Goal: Task Accomplishment & Management: Manage account settings

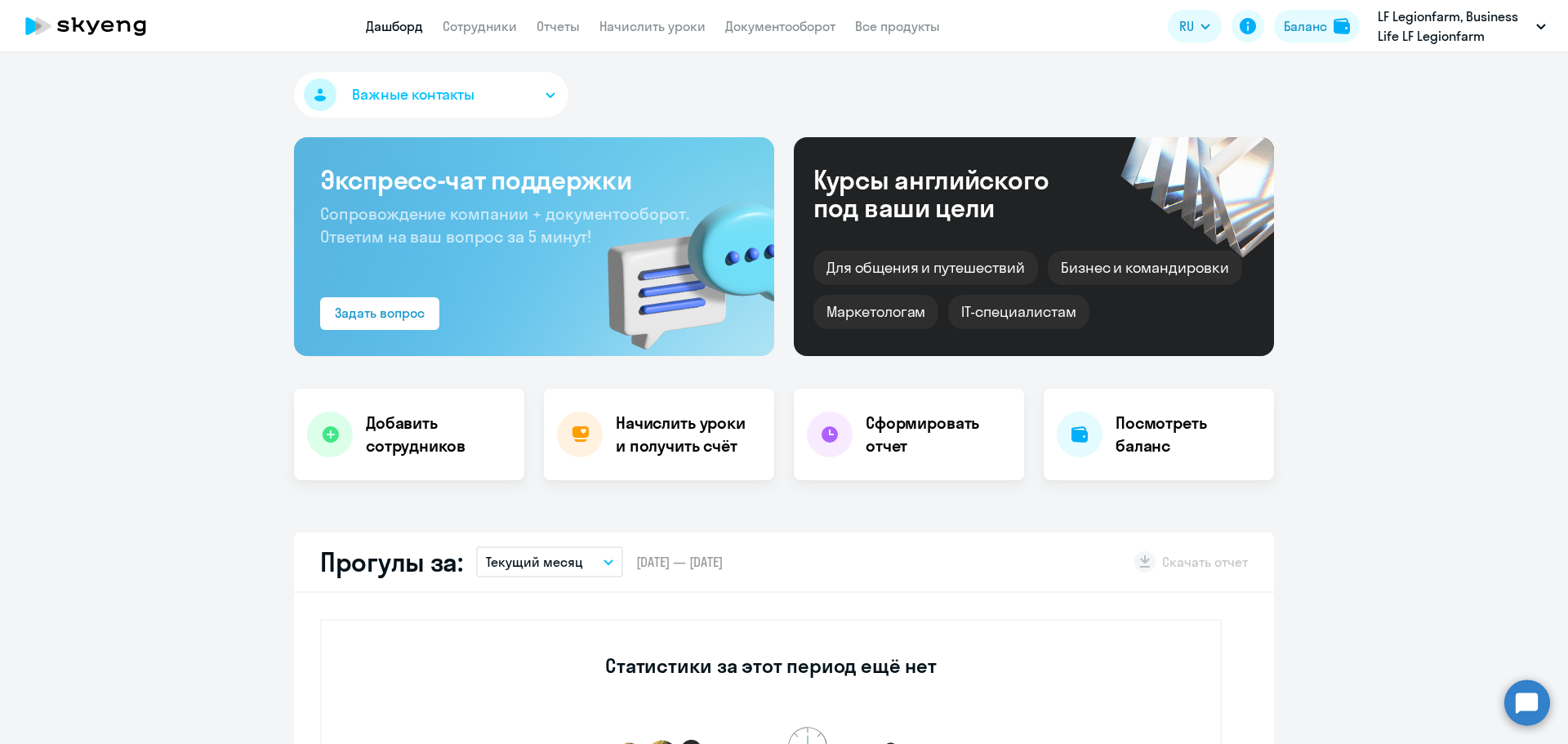
select select "30"
click at [1322, 25] on div "Баланс" at bounding box center [1305, 25] width 43 height 20
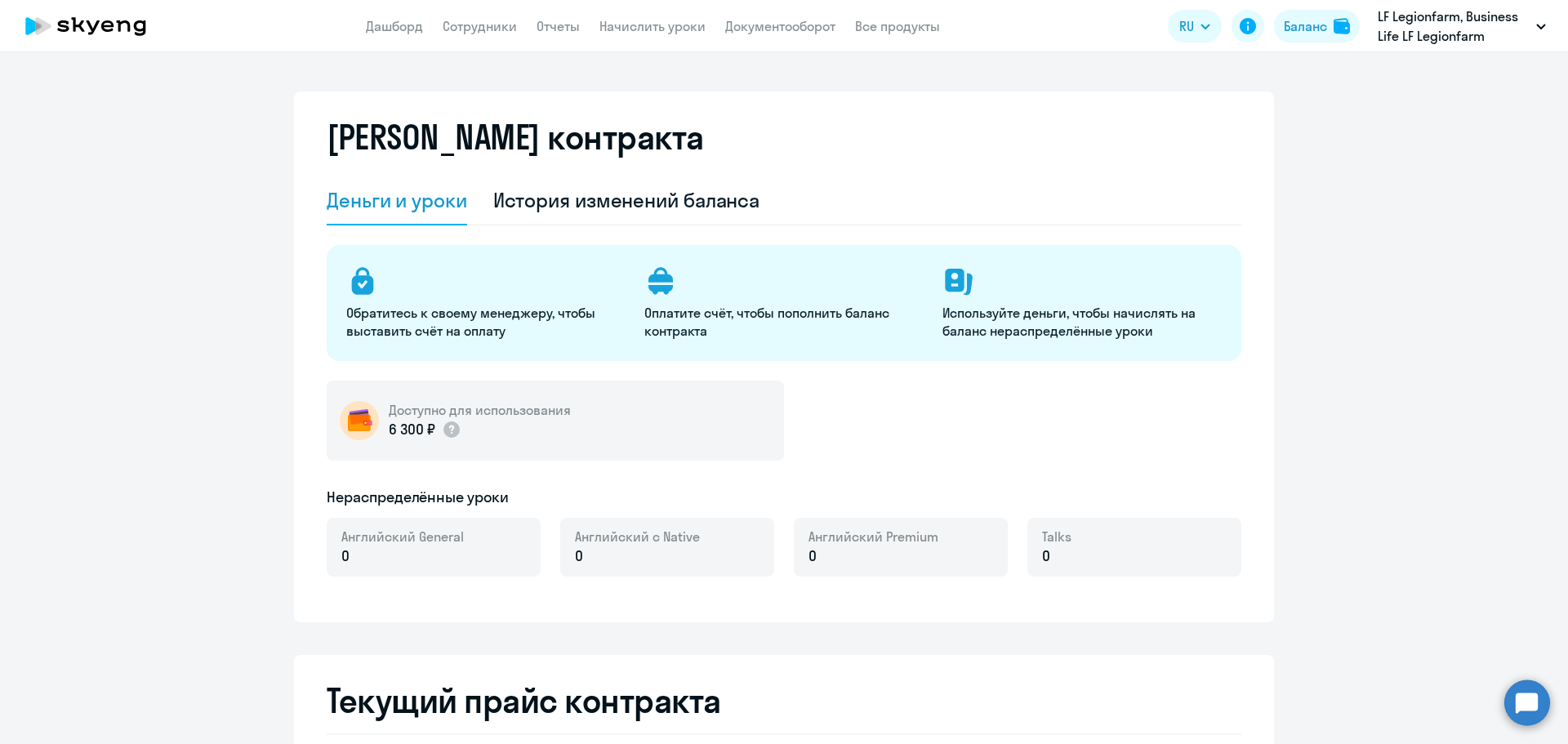
select select "english_adult_not_native_speaker"
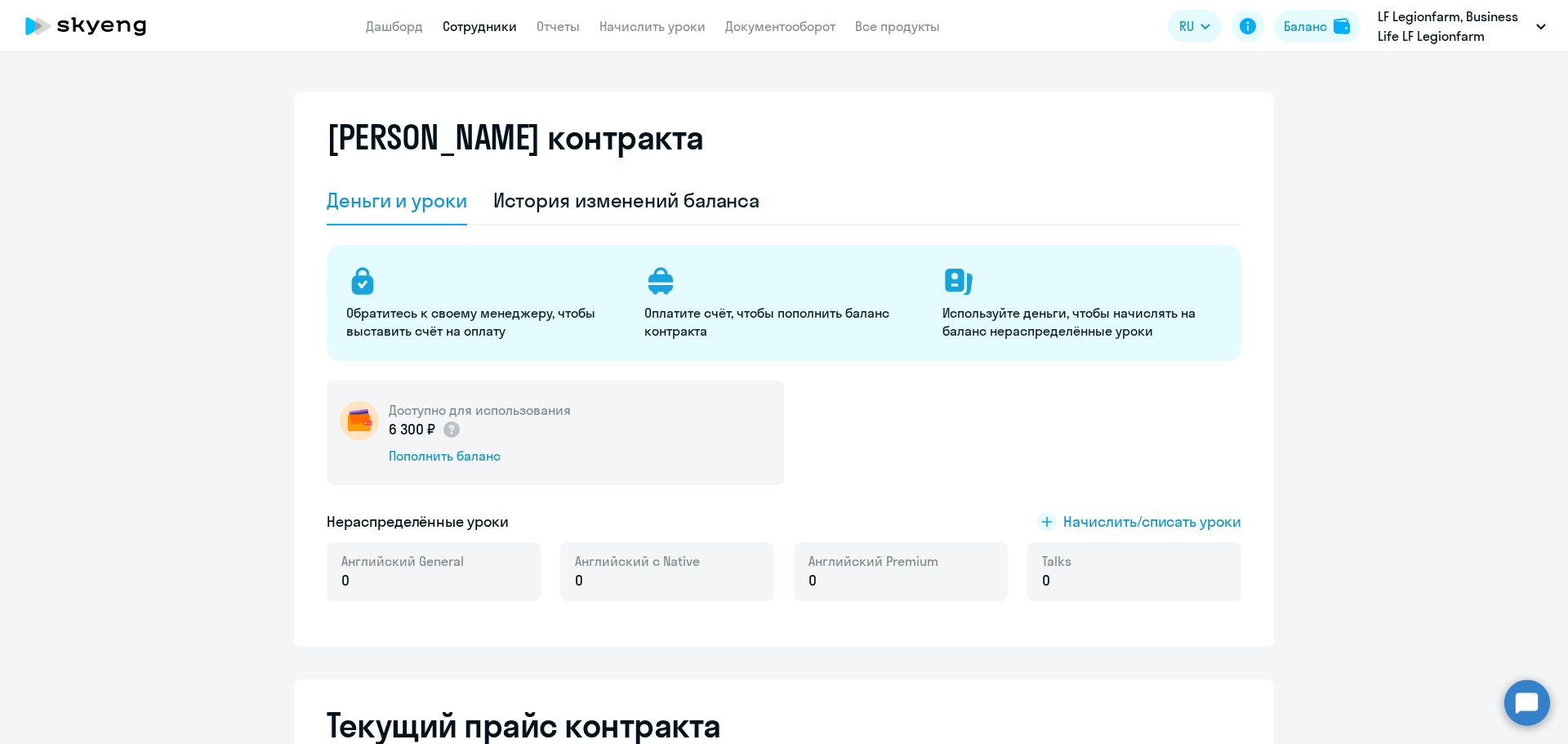
click at [480, 25] on link "Сотрудники" at bounding box center [480, 25] width 75 height 16
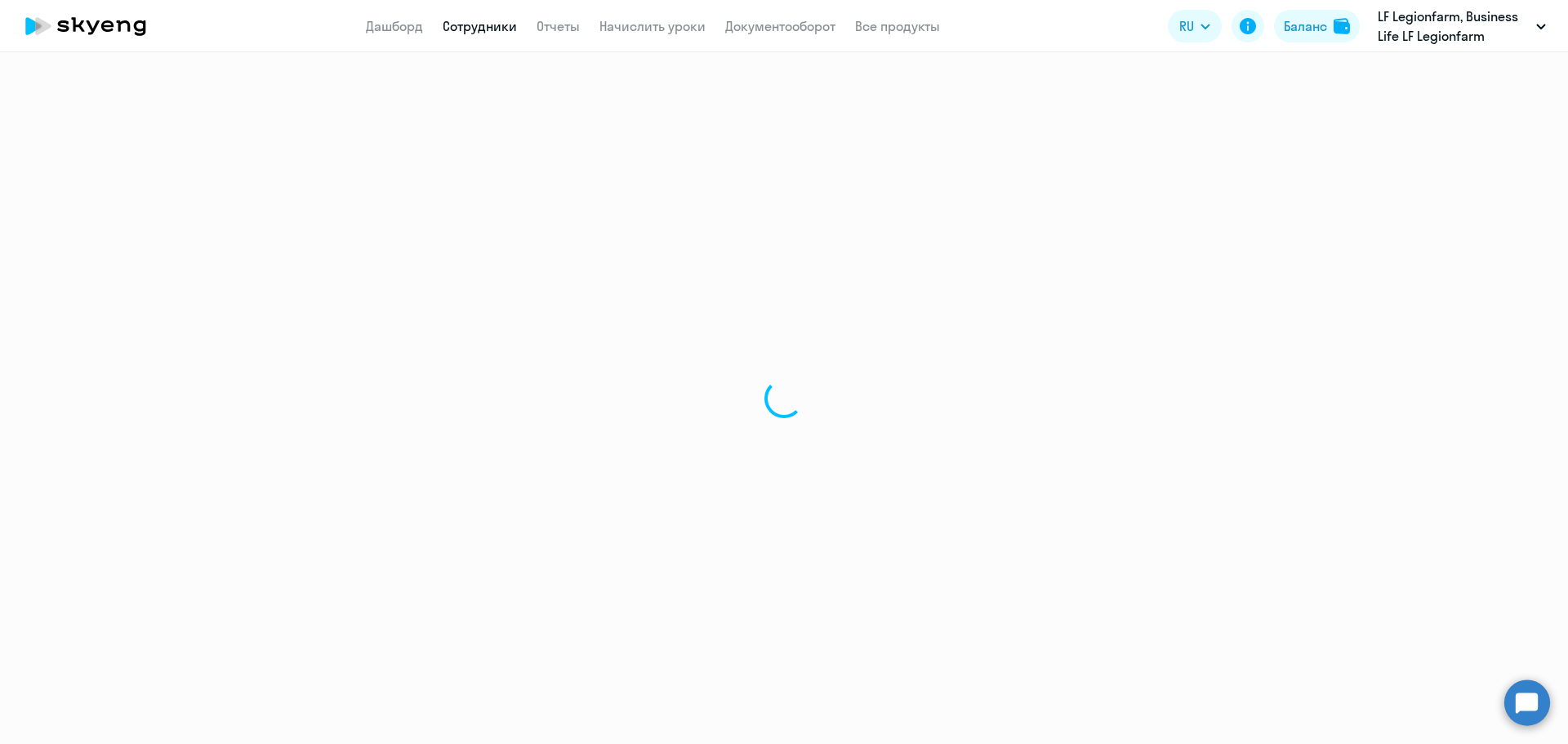
select select "30"
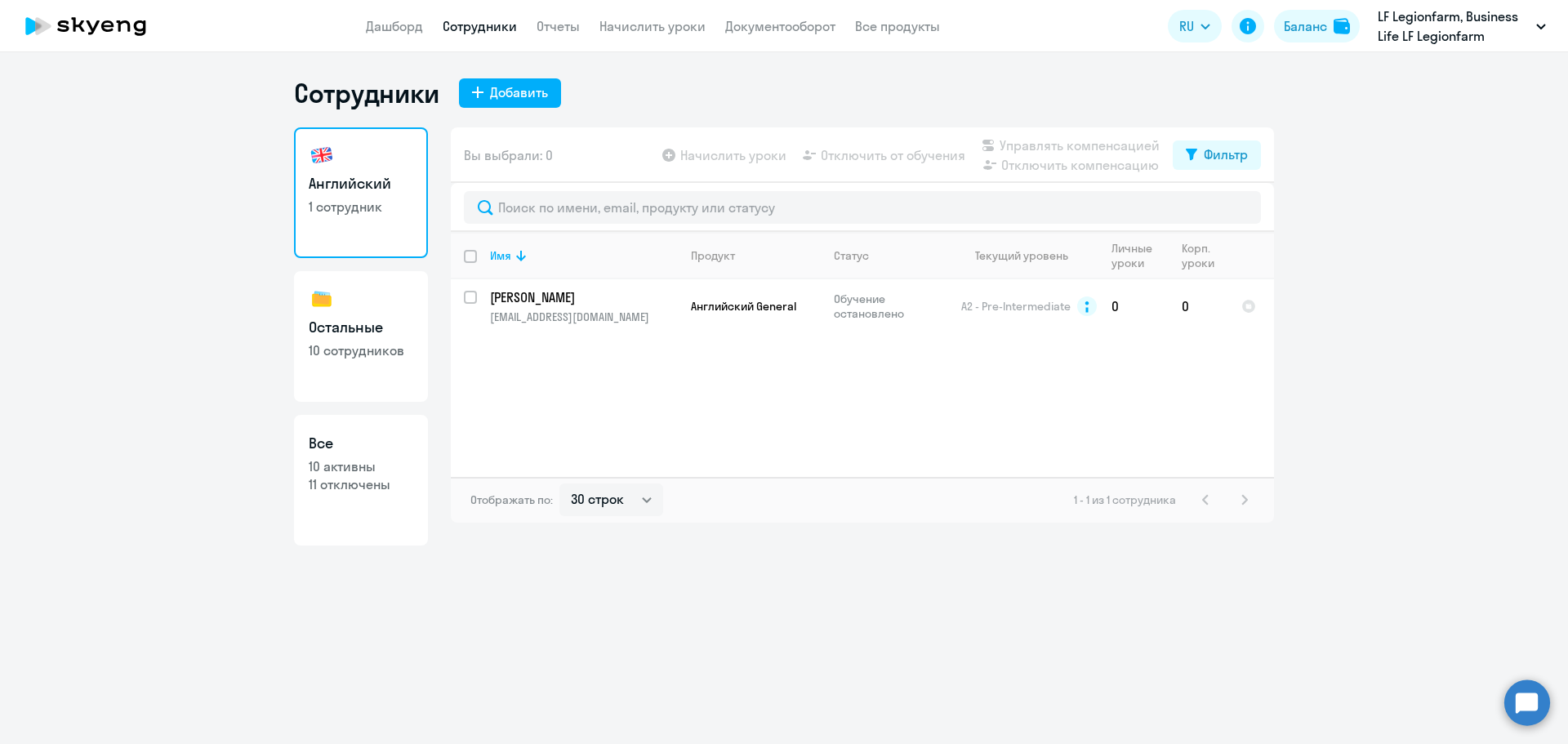
click at [374, 334] on h3 "Остальные" at bounding box center [360, 327] width 104 height 21
select select "30"
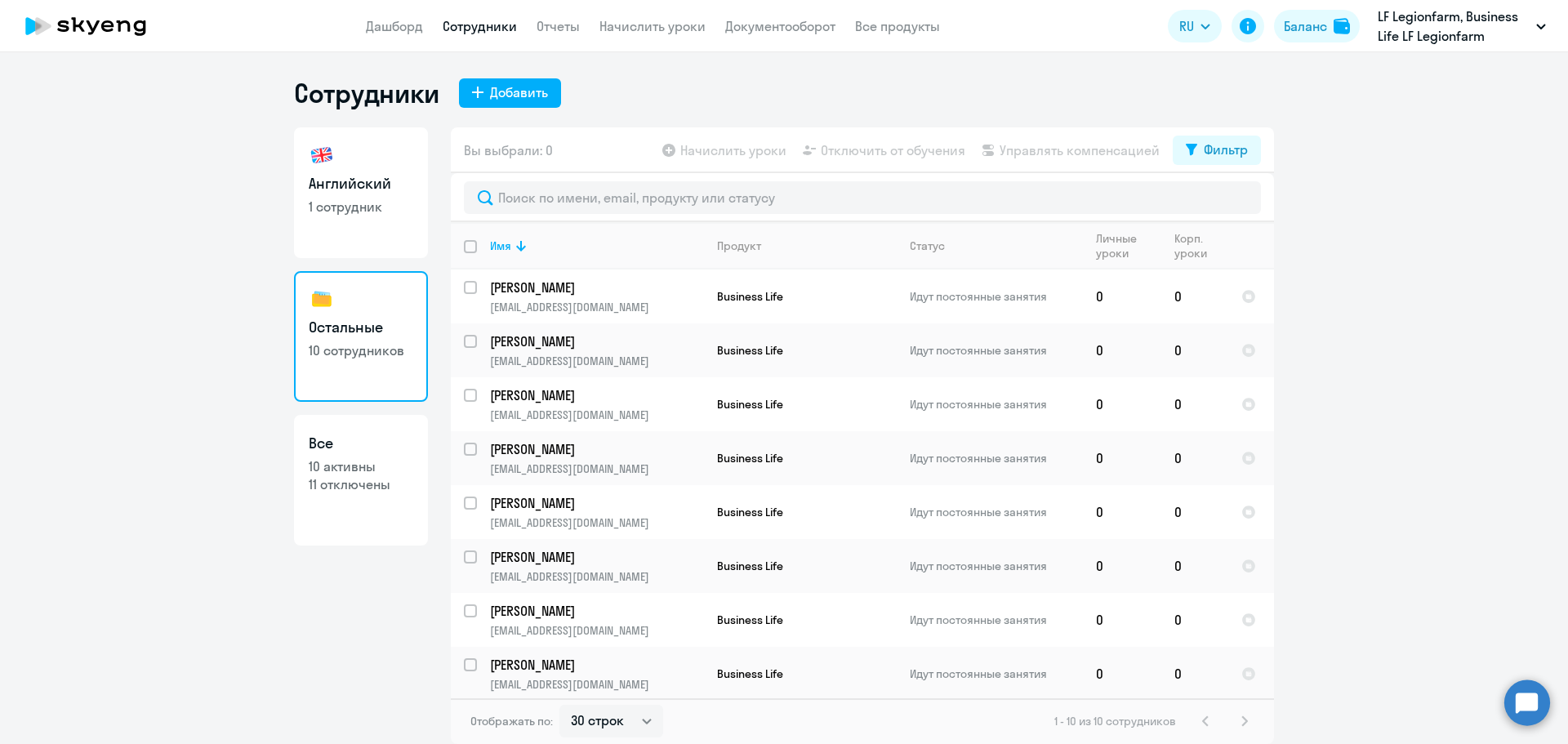
click at [300, 481] on link "Все 10 активны 11 отключены" at bounding box center [361, 480] width 134 height 131
select select "30"
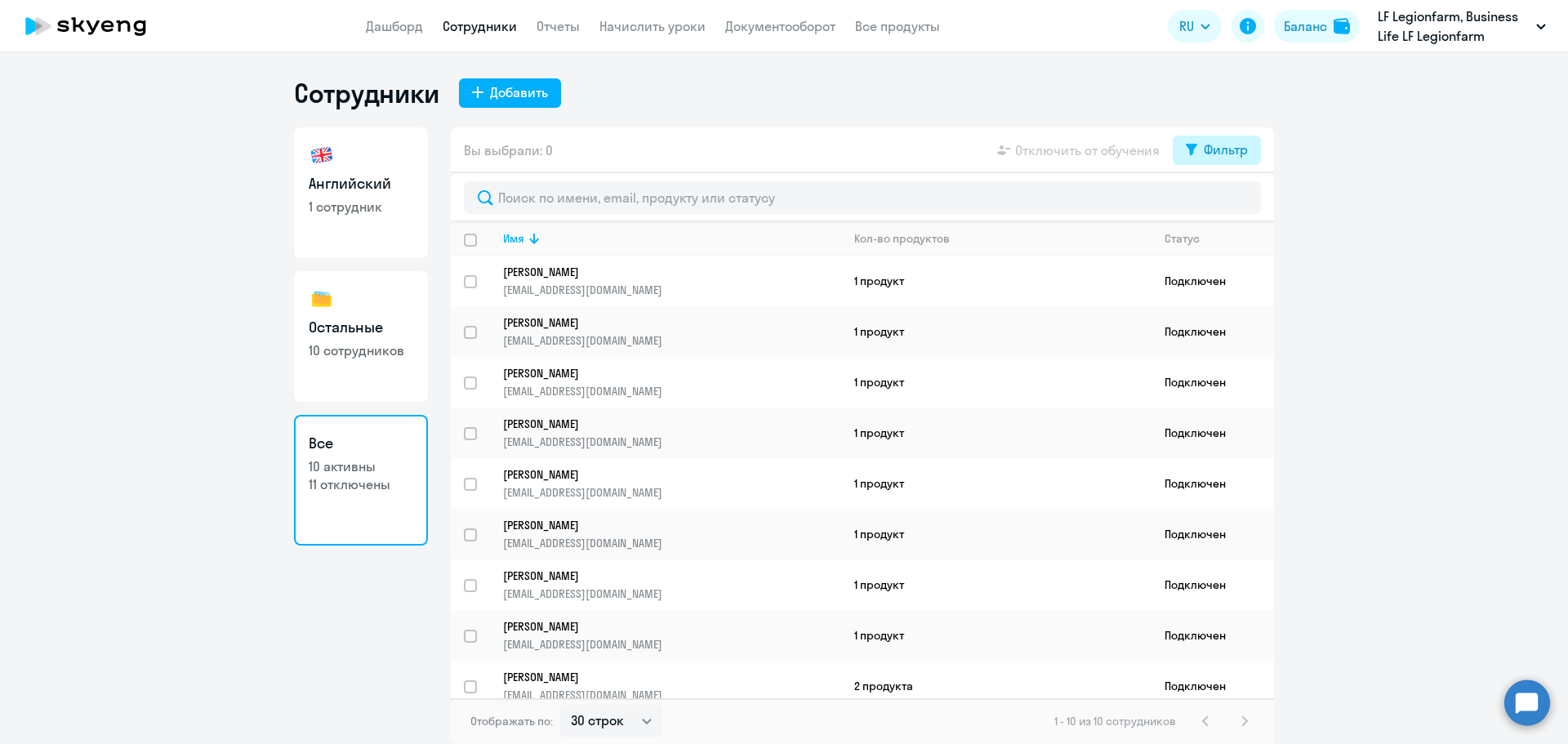
click at [1255, 147] on button "Фильтр" at bounding box center [1217, 150] width 88 height 30
click at [1227, 208] on span at bounding box center [1234, 203] width 28 height 16
click at [1220, 204] on input "checkbox" at bounding box center [1219, 203] width 1 height 1
checkbox input "true"
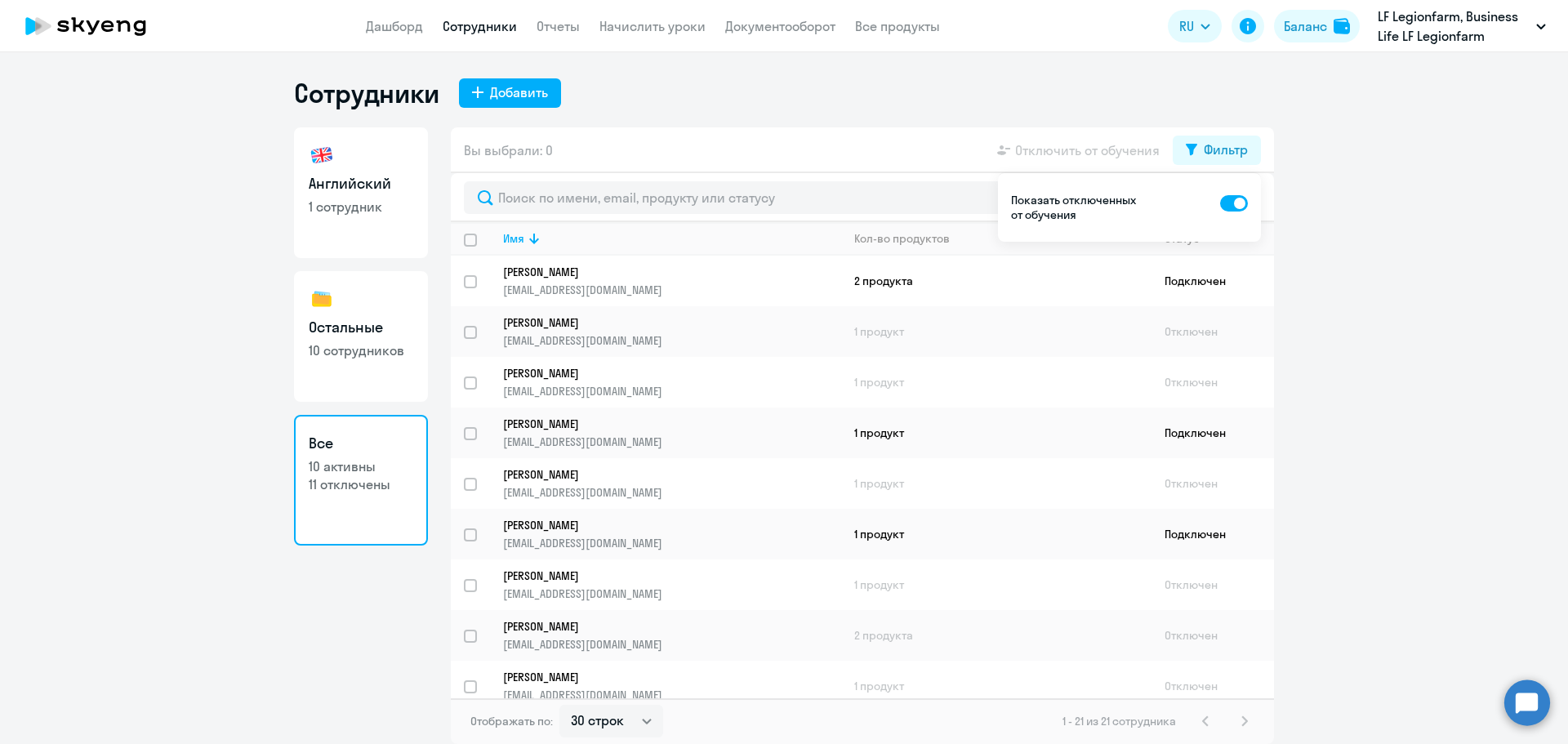
click at [360, 300] on link "Остальные 10 сотрудников" at bounding box center [361, 337] width 134 height 131
select select "30"
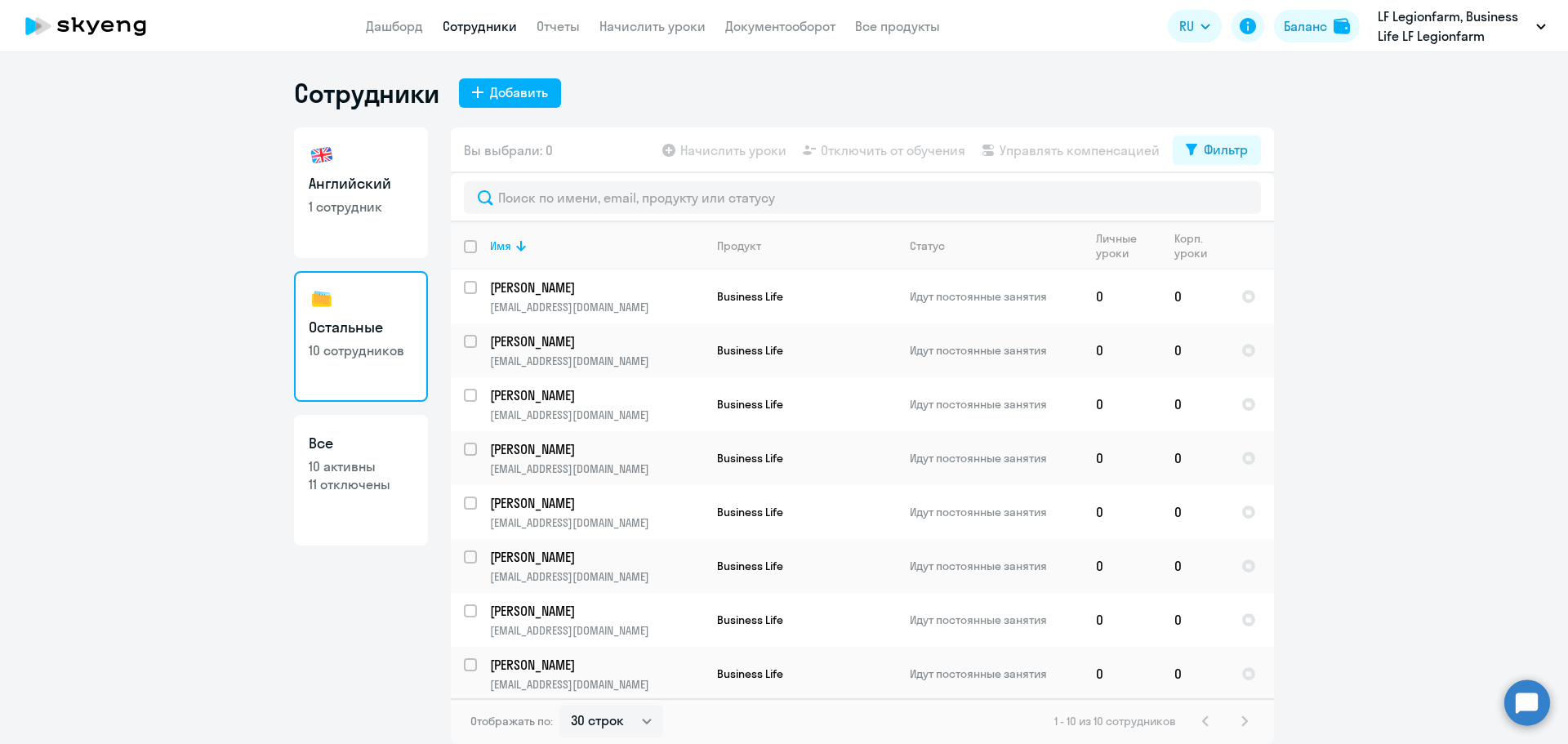
click at [384, 194] on link "Английский 1 сотрудник" at bounding box center [361, 193] width 134 height 131
select select "30"
